Goal: Check status: Check status

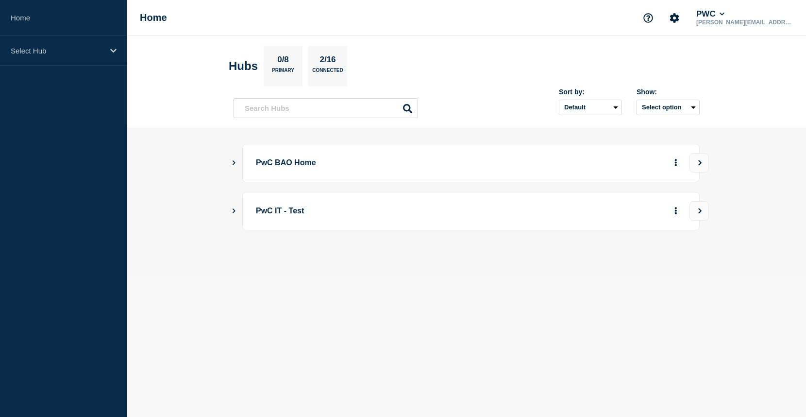
click at [297, 160] on p "PwC BAO Home" at bounding box center [390, 163] width 268 height 18
click at [236, 165] on icon "Show Connected Hubs" at bounding box center [234, 162] width 6 height 5
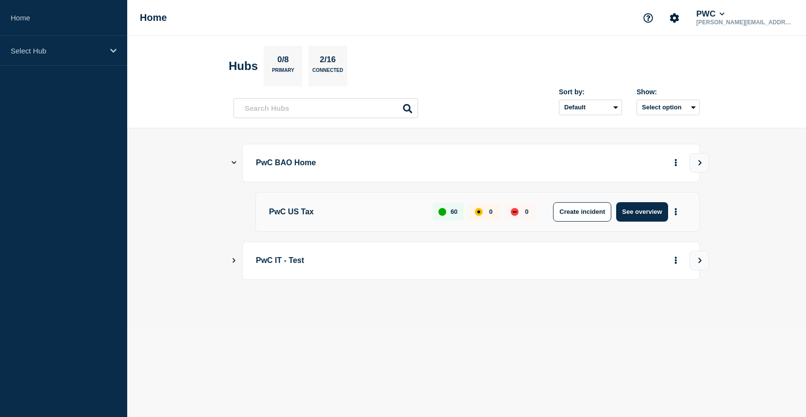
click at [234, 263] on button "Show Connected Hubs" at bounding box center [234, 260] width 5 height 7
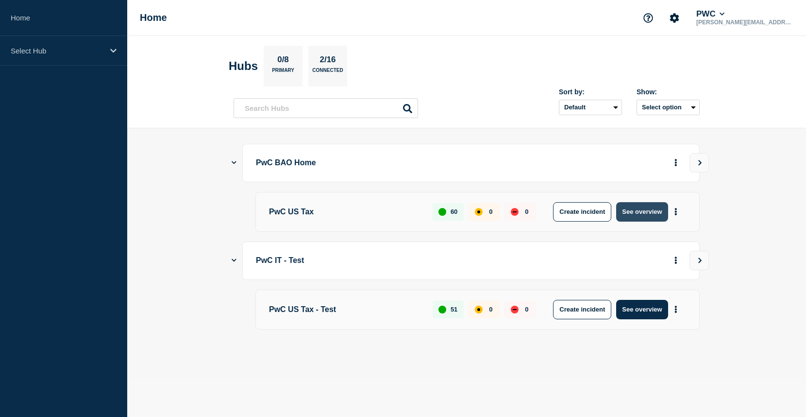
click at [653, 207] on button "See overview" at bounding box center [641, 211] width 51 height 19
